Goal: Browse casually

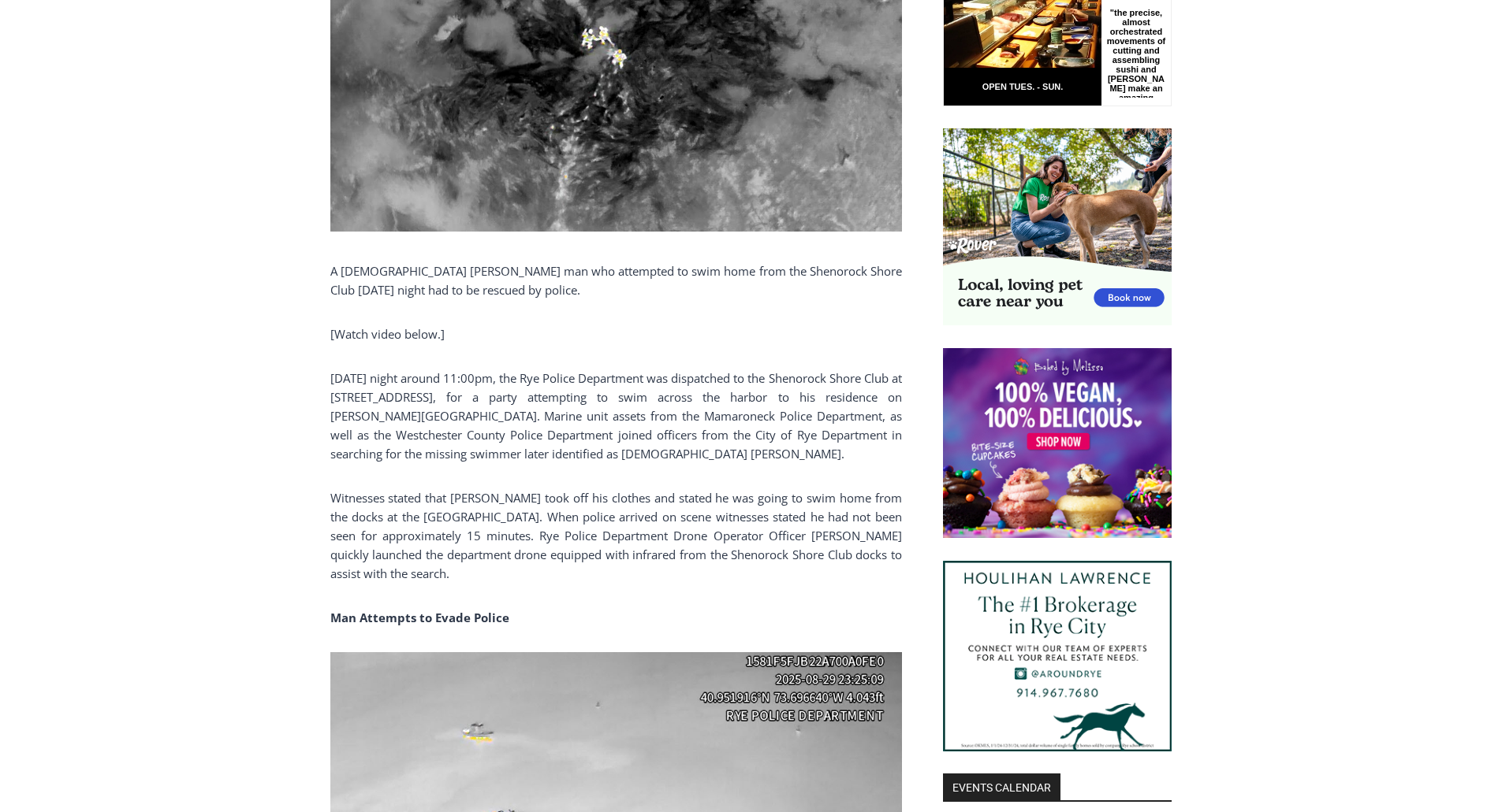
scroll to position [914, 0]
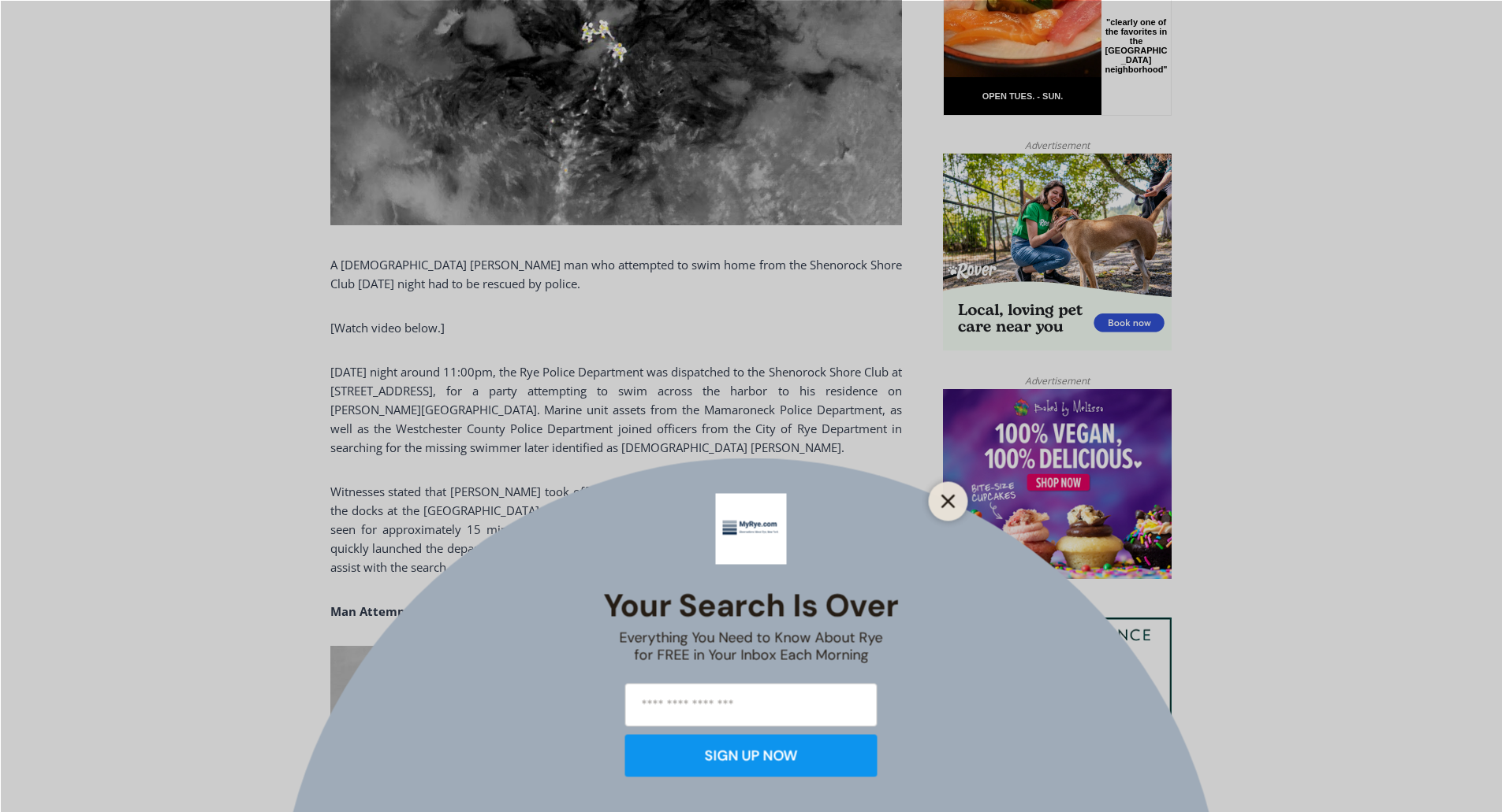
click at [949, 503] on line "Close" at bounding box center [947, 501] width 11 height 11
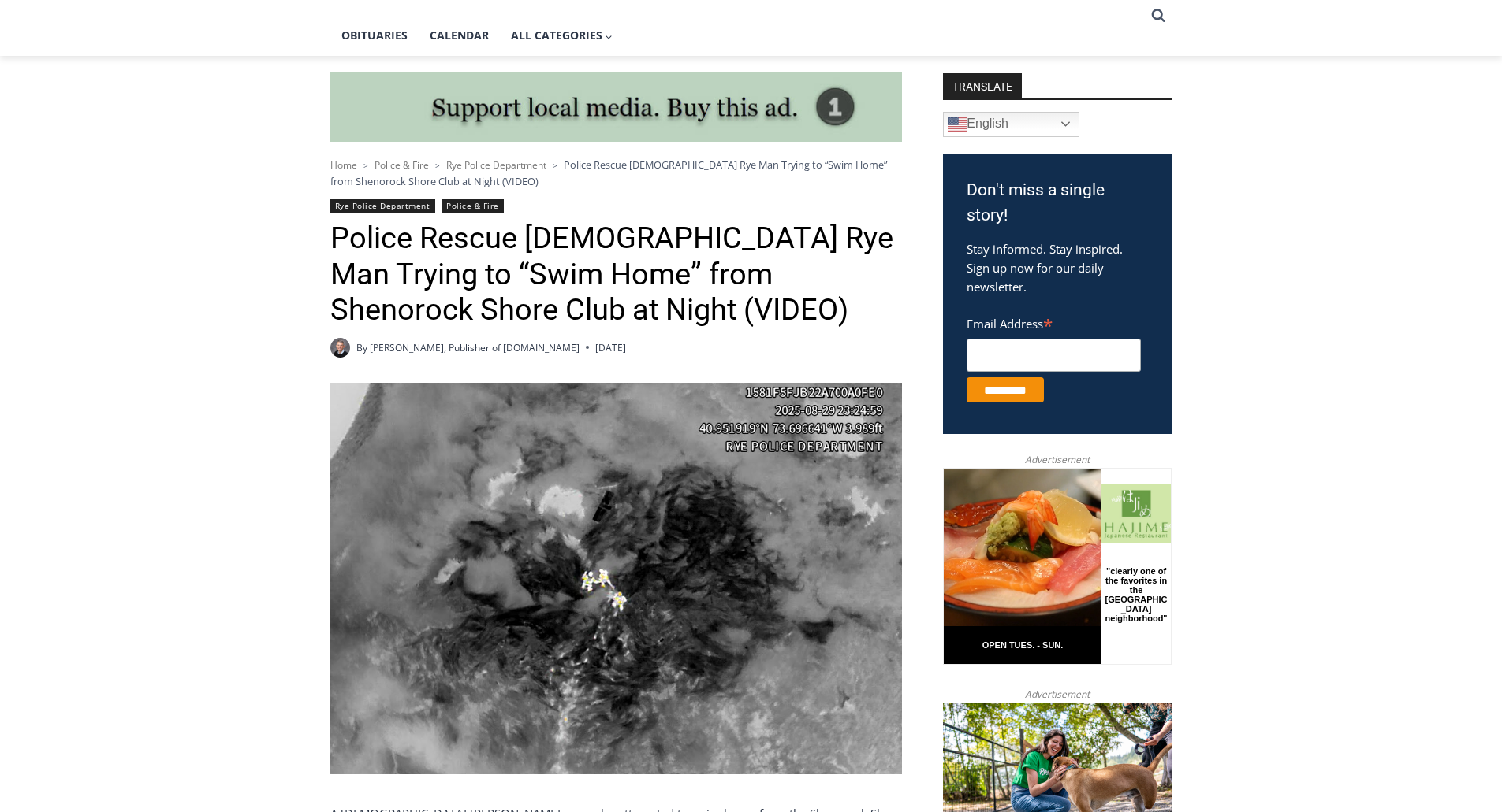
scroll to position [363, 0]
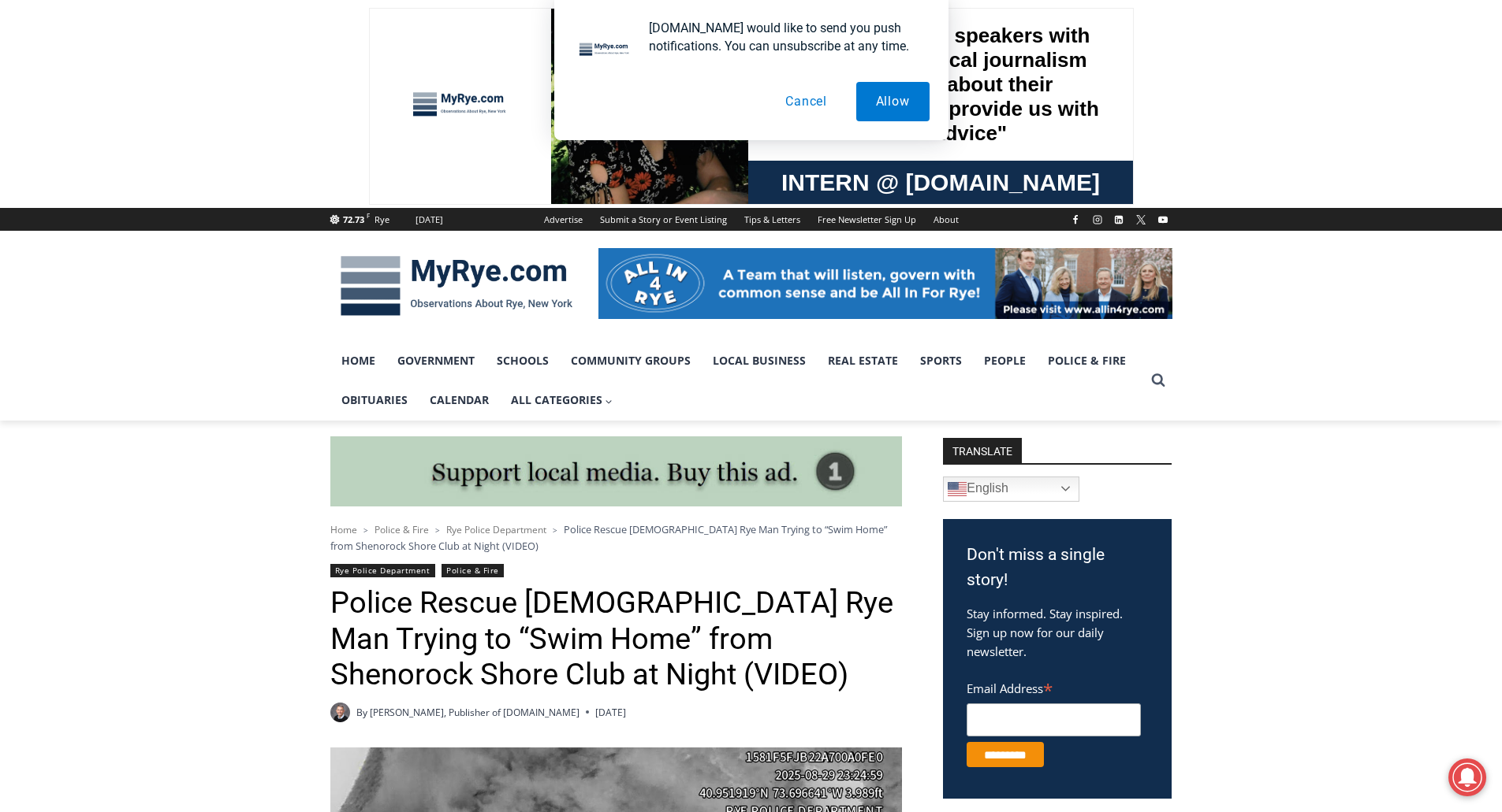
click at [810, 101] on button "Cancel" at bounding box center [805, 102] width 81 height 39
